Goal: Find specific page/section

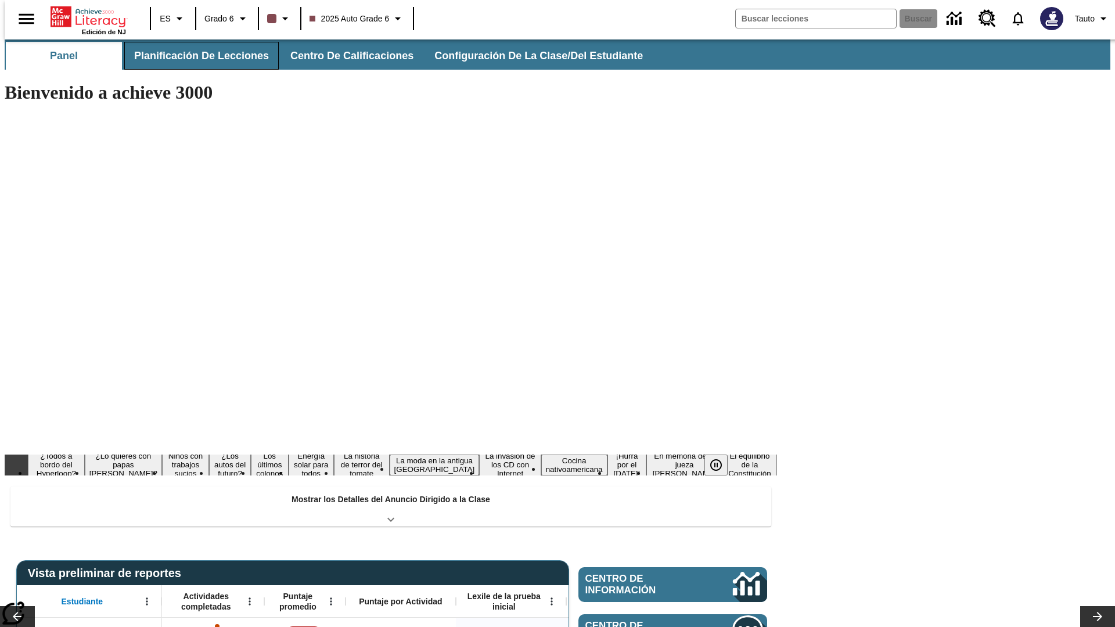
click at [194, 56] on button "Planificación de lecciones" at bounding box center [201, 56] width 154 height 28
